Goal: Transaction & Acquisition: Purchase product/service

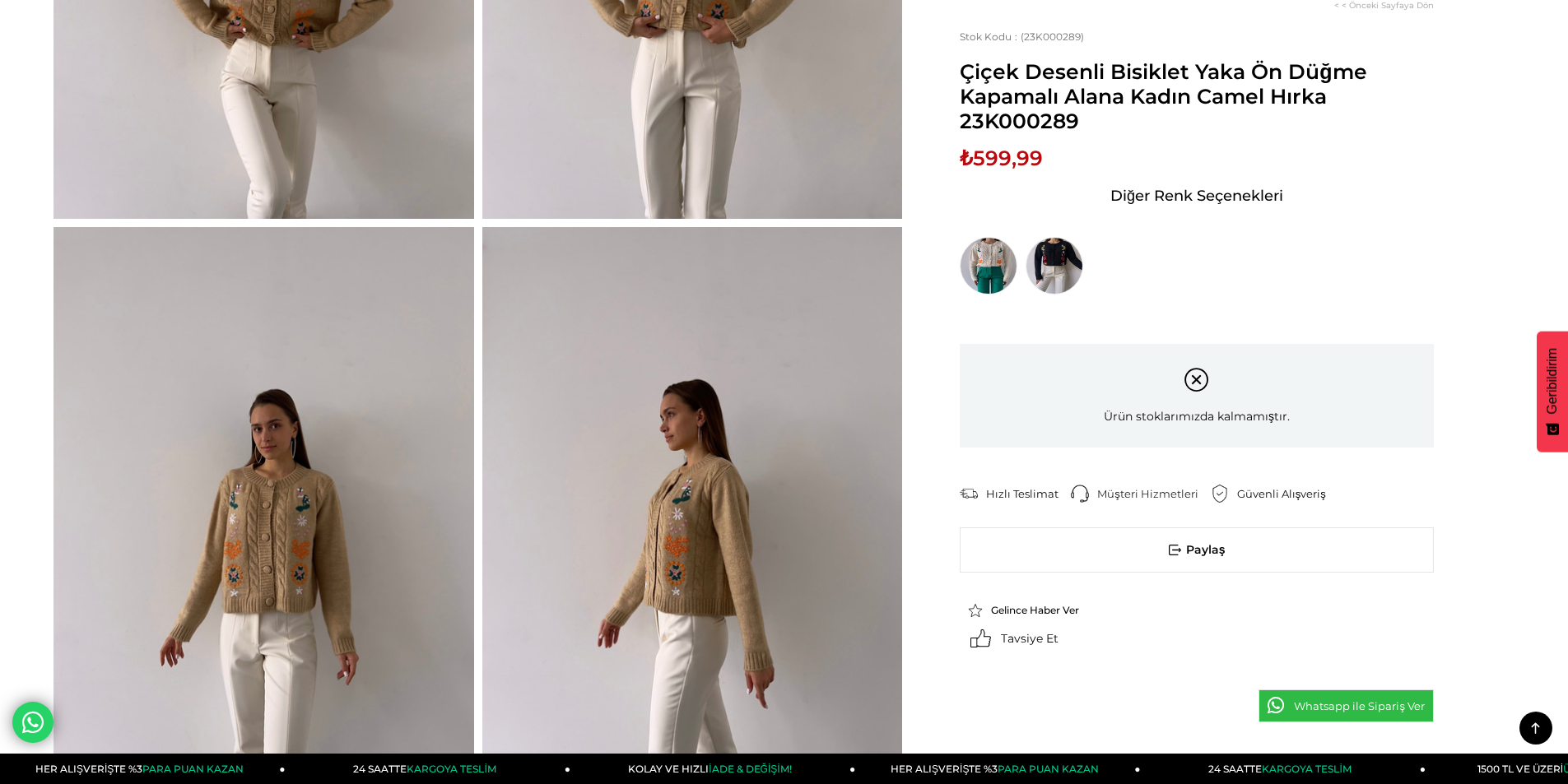
scroll to position [1174, 0]
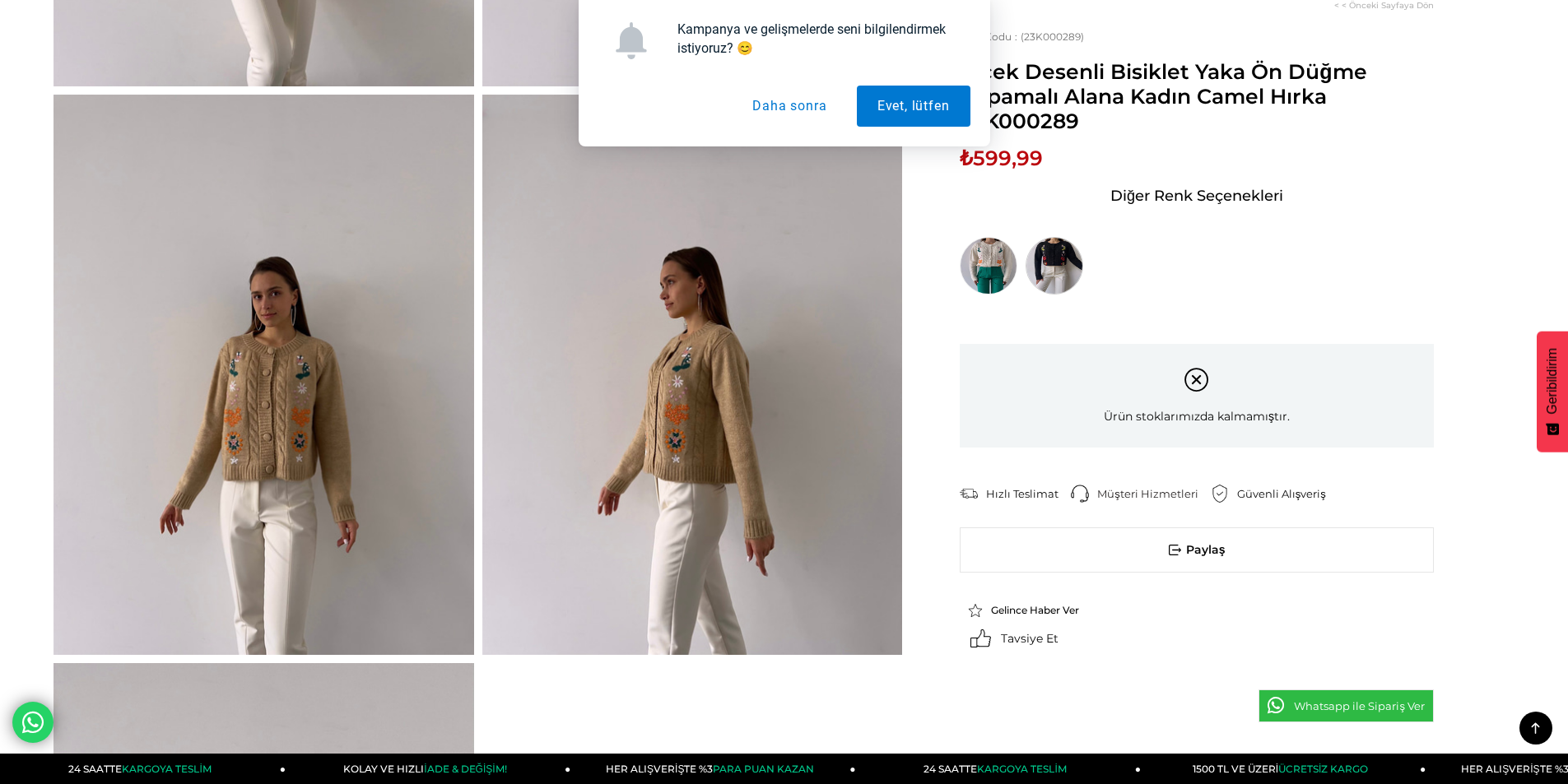
click at [1029, 261] on img at bounding box center [1054, 265] width 58 height 58
